Goal: Transaction & Acquisition: Book appointment/travel/reservation

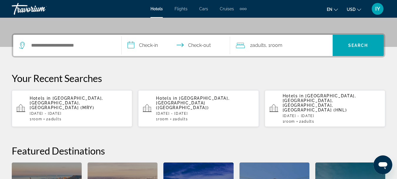
scroll to position [131, 0]
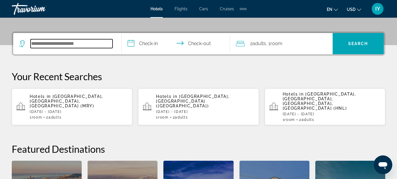
click at [39, 47] on input "Search widget" at bounding box center [72, 43] width 82 height 9
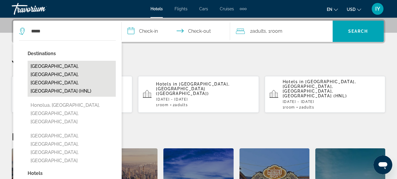
click at [48, 66] on button "Honolulu, Oahu Island, HI, United States (HNL)" at bounding box center [72, 79] width 88 height 36
type input "**********"
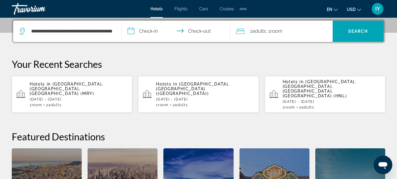
click at [128, 31] on input "**********" at bounding box center [177, 32] width 111 height 23
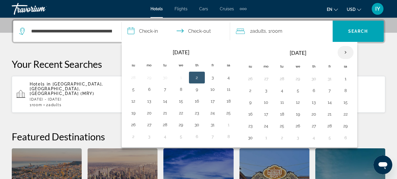
click at [346, 51] on th "Next month" at bounding box center [346, 52] width 16 height 13
click at [346, 106] on button "20" at bounding box center [345, 102] width 9 height 8
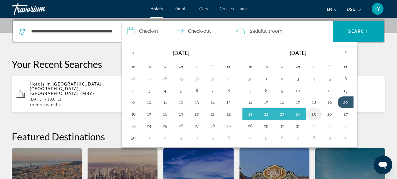
click at [314, 114] on button "25" at bounding box center [313, 114] width 9 height 8
type input "**********"
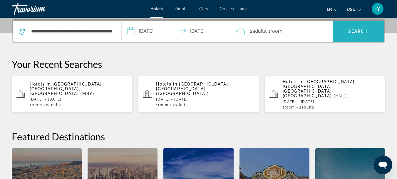
click at [356, 29] on span "Search" at bounding box center [358, 31] width 20 height 5
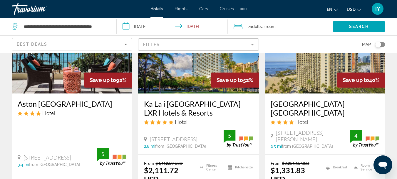
scroll to position [82, 0]
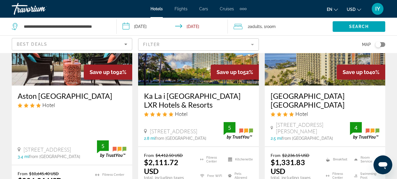
click at [60, 95] on h3 "Aston Waikiki Beach Tower" at bounding box center [72, 95] width 109 height 9
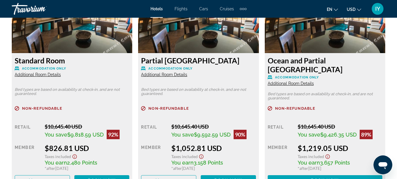
scroll to position [997, 0]
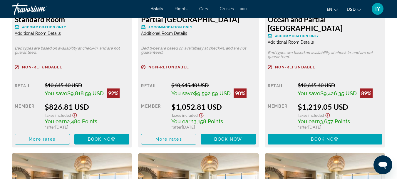
click at [43, 32] on span "Additional Room Details" at bounding box center [38, 33] width 46 height 5
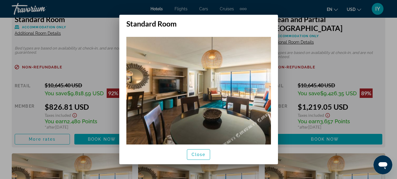
scroll to position [14, 0]
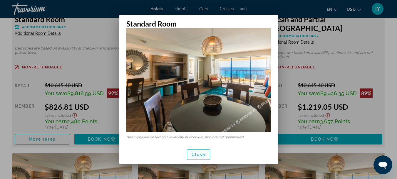
click at [201, 154] on span "Close" at bounding box center [199, 154] width 14 height 5
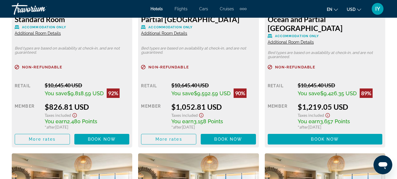
scroll to position [997, 0]
click at [166, 33] on span "Additional Room Details" at bounding box center [164, 33] width 46 height 5
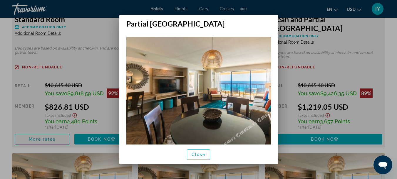
scroll to position [14, 0]
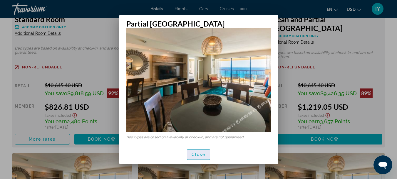
click at [198, 156] on span "button" at bounding box center [198, 154] width 23 height 14
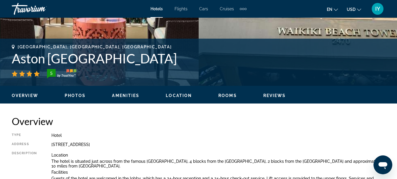
scroll to position [207, 0]
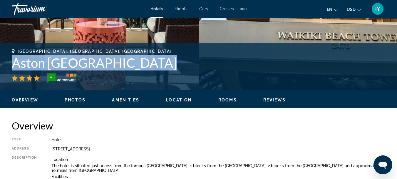
drag, startPoint x: 12, startPoint y: 61, endPoint x: 155, endPoint y: 62, distance: 143.2
click at [155, 62] on h1 "Aston Waikiki Beach Tower" at bounding box center [199, 62] width 374 height 15
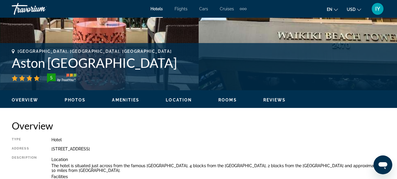
click at [147, 80] on div "5" at bounding box center [199, 77] width 374 height 9
drag, startPoint x: 14, startPoint y: 62, endPoint x: 171, endPoint y: 59, distance: 156.8
click at [171, 59] on h1 "Aston Waikiki Beach Tower" at bounding box center [199, 62] width 374 height 15
copy h1 "Aston Waikiki Beach Tower"
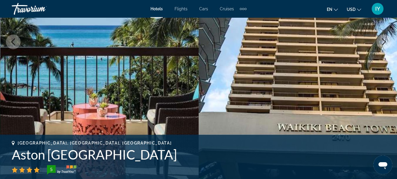
scroll to position [79, 0]
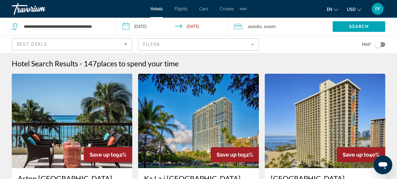
click at [157, 7] on span "Hotels" at bounding box center [157, 8] width 12 height 5
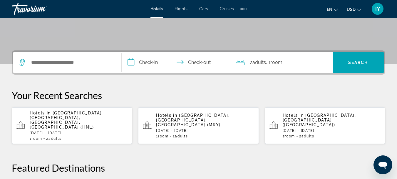
scroll to position [114, 0]
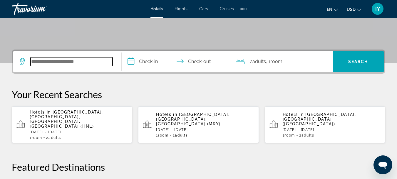
click at [36, 64] on input "Search widget" at bounding box center [72, 61] width 82 height 9
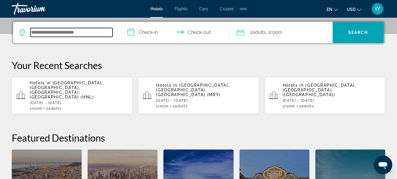
scroll to position [144, 0]
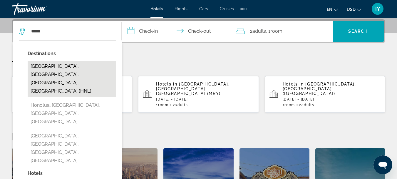
click at [50, 71] on button "Honolulu, Oahu Island, HI, United States (HNL)" at bounding box center [72, 79] width 88 height 36
type input "**********"
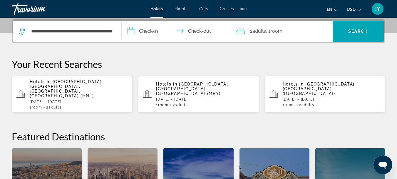
click at [131, 31] on input "**********" at bounding box center [177, 32] width 111 height 23
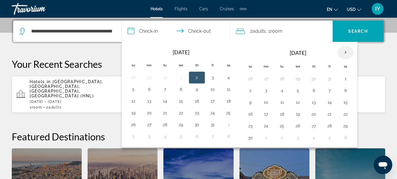
click at [344, 51] on th "Next month" at bounding box center [346, 52] width 16 height 13
click at [343, 113] on button "21" at bounding box center [345, 114] width 9 height 8
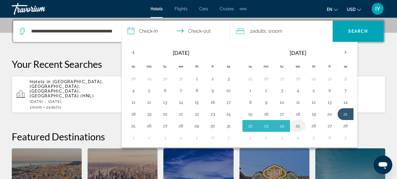
click at [299, 126] on button "25" at bounding box center [297, 125] width 9 height 8
type input "**********"
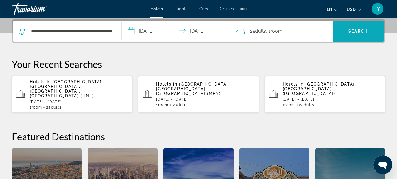
click at [358, 30] on span "Search" at bounding box center [358, 31] width 20 height 5
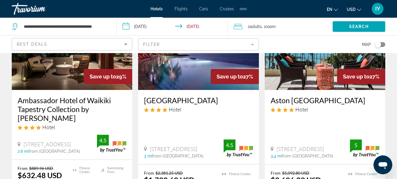
scroll to position [571, 0]
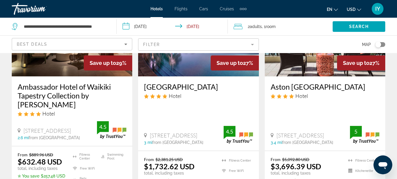
click at [125, 26] on input "**********" at bounding box center [173, 27] width 113 height 19
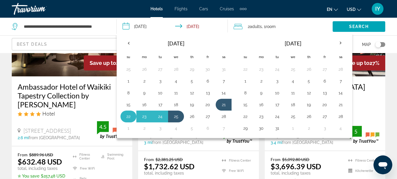
click at [126, 116] on button "22" at bounding box center [128, 116] width 9 height 8
click at [175, 115] on button "25" at bounding box center [175, 116] width 9 height 8
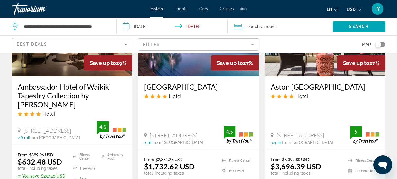
type input "**********"
click at [353, 26] on span "Search" at bounding box center [359, 26] width 20 height 5
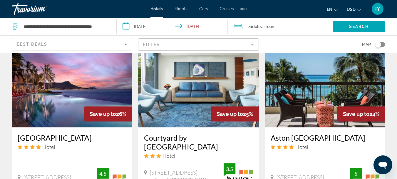
scroll to position [521, 0]
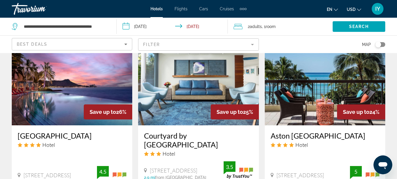
click at [311, 131] on h3 "Aston Waikiki Beach Tower" at bounding box center [325, 135] width 109 height 9
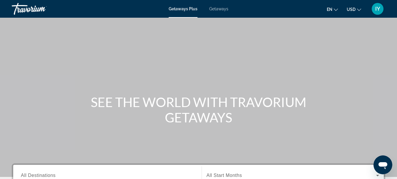
click at [218, 7] on span "Getaways" at bounding box center [218, 8] width 19 height 5
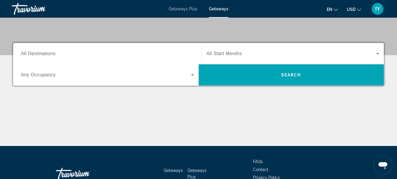
scroll to position [123, 0]
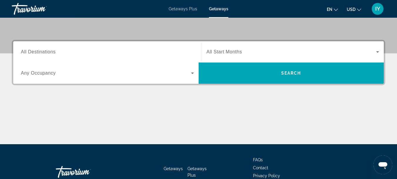
click at [27, 54] on span "All Destinations" at bounding box center [38, 51] width 35 height 5
click at [27, 54] on input "Destination All Destinations" at bounding box center [107, 52] width 173 height 7
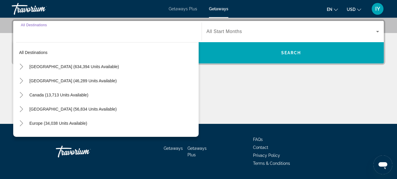
scroll to position [144, 0]
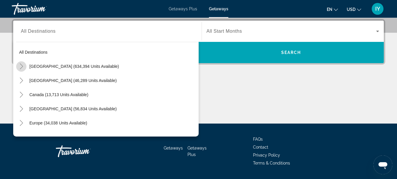
click at [21, 64] on icon "Toggle United States (634,394 units available)" at bounding box center [22, 66] width 6 height 6
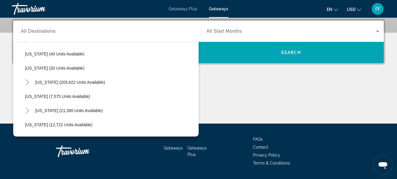
scroll to position [86, 0]
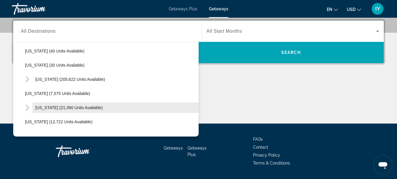
click at [73, 104] on span "Search widget" at bounding box center [115, 107] width 166 height 14
type input "**********"
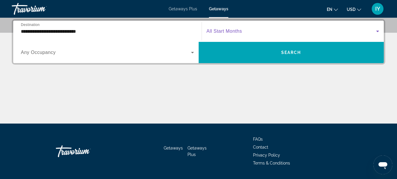
click at [379, 30] on icon "Search widget" at bounding box center [377, 31] width 7 height 7
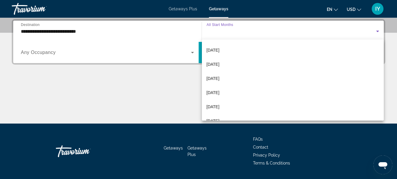
scroll to position [56, 0]
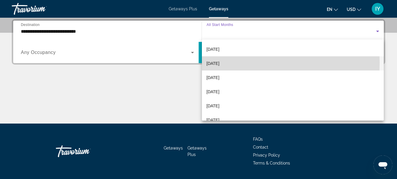
click at [220, 63] on span "[DATE]" at bounding box center [213, 63] width 13 height 7
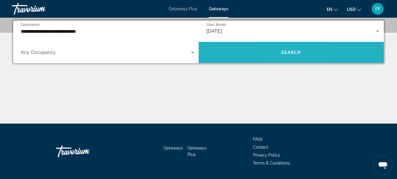
click at [284, 54] on span "Search" at bounding box center [291, 52] width 20 height 5
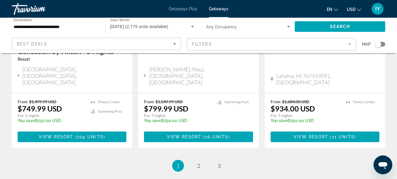
scroll to position [835, 0]
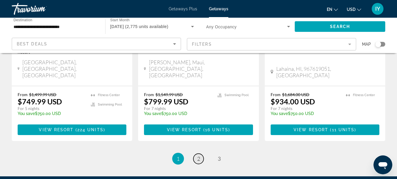
click at [198, 155] on span "2" at bounding box center [198, 158] width 3 height 6
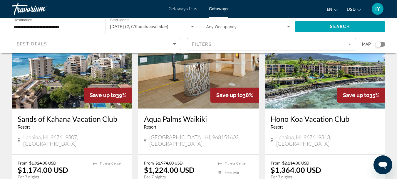
scroll to position [803, 0]
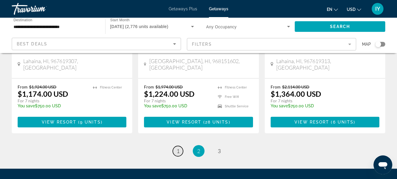
click at [178, 147] on span "1" at bounding box center [178, 150] width 3 height 6
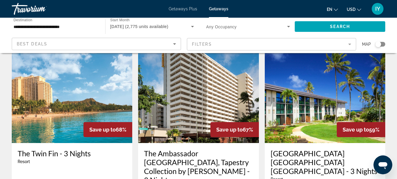
scroll to position [21, 0]
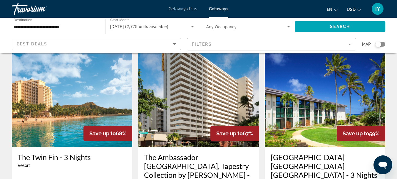
click at [52, 158] on h3 "The Twin Fin - 3 Nights" at bounding box center [72, 156] width 109 height 9
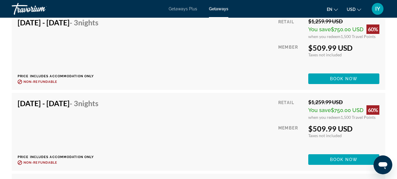
scroll to position [4337, 0]
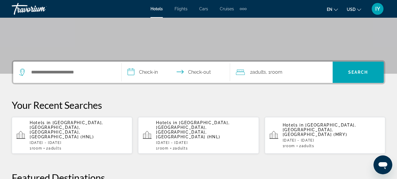
scroll to position [102, 0]
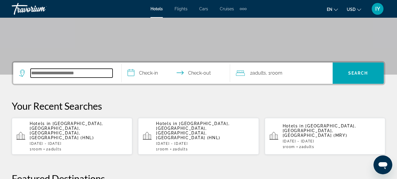
click at [39, 72] on input "Search widget" at bounding box center [72, 73] width 82 height 9
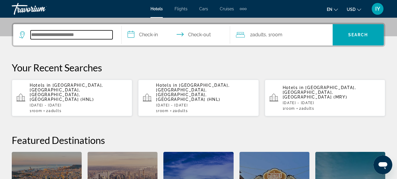
scroll to position [144, 0]
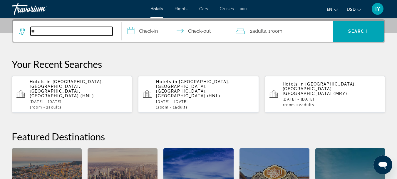
type input "*"
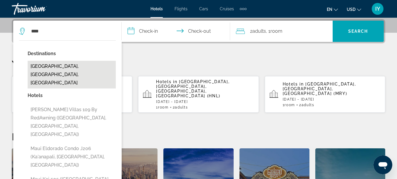
click at [48, 67] on button "Maui Island, HI, United States" at bounding box center [72, 75] width 88 height 28
type input "**********"
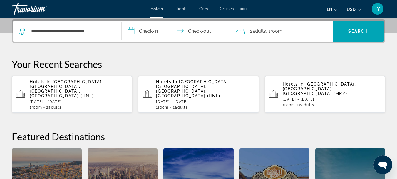
click at [133, 33] on input "**********" at bounding box center [177, 32] width 111 height 23
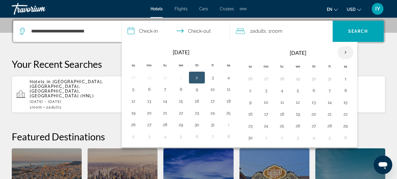
click at [346, 51] on th "Next month" at bounding box center [346, 52] width 16 height 13
click at [346, 101] on button "20" at bounding box center [345, 102] width 9 height 8
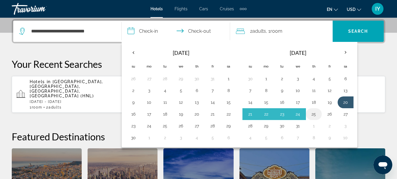
click at [311, 113] on button "25" at bounding box center [313, 114] width 9 height 8
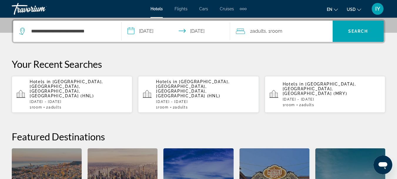
type input "**********"
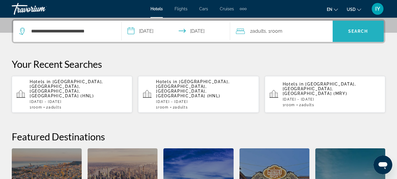
click at [354, 31] on span "Search" at bounding box center [358, 31] width 20 height 5
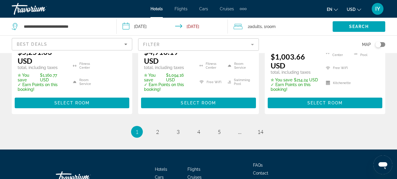
scroll to position [951, 0]
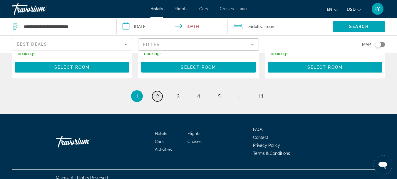
click at [158, 93] on span "2" at bounding box center [157, 96] width 3 height 6
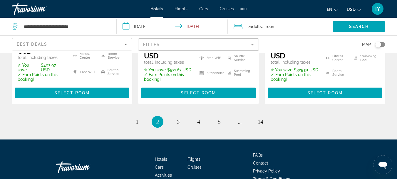
scroll to position [929, 0]
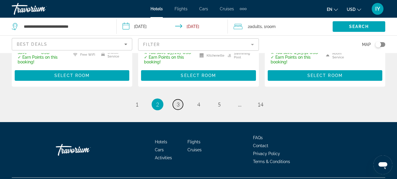
click at [181, 99] on link "page 3" at bounding box center [178, 104] width 10 height 10
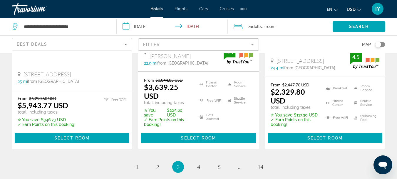
scroll to position [939, 0]
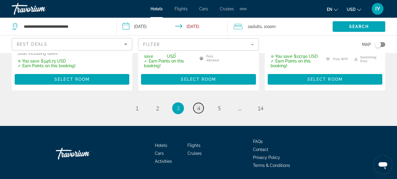
click at [202, 103] on link "page 4" at bounding box center [199, 108] width 10 height 10
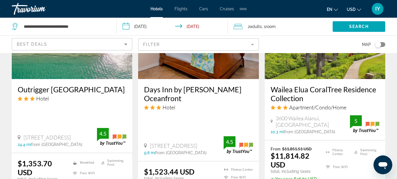
scroll to position [800, 0]
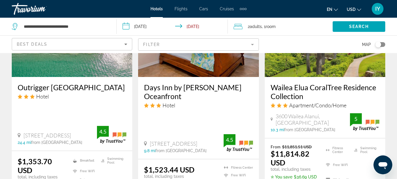
click at [60, 64] on img "Main content" at bounding box center [72, 30] width 121 height 94
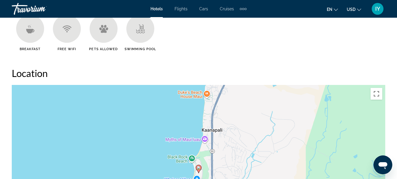
scroll to position [676, 0]
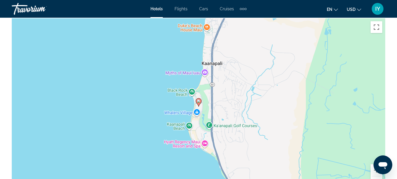
click at [219, 111] on div "To activate drag with keyboard, press Alt + Enter. Once in keyboard drag state,…" at bounding box center [199, 106] width 374 height 176
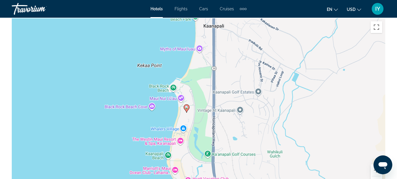
drag, startPoint x: 204, startPoint y: 83, endPoint x: 213, endPoint y: 99, distance: 19.0
click at [213, 99] on div "To activate drag with keyboard, press Alt + Enter. Once in keyboard drag state,…" at bounding box center [199, 106] width 374 height 176
click at [203, 115] on div "To activate drag with keyboard, press Alt + Enter. Once in keyboard drag state,…" at bounding box center [199, 106] width 374 height 176
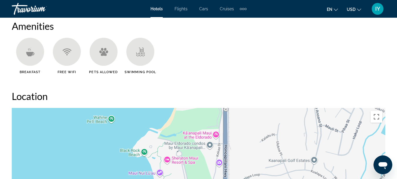
scroll to position [117, 0]
